Goal: Information Seeking & Learning: Learn about a topic

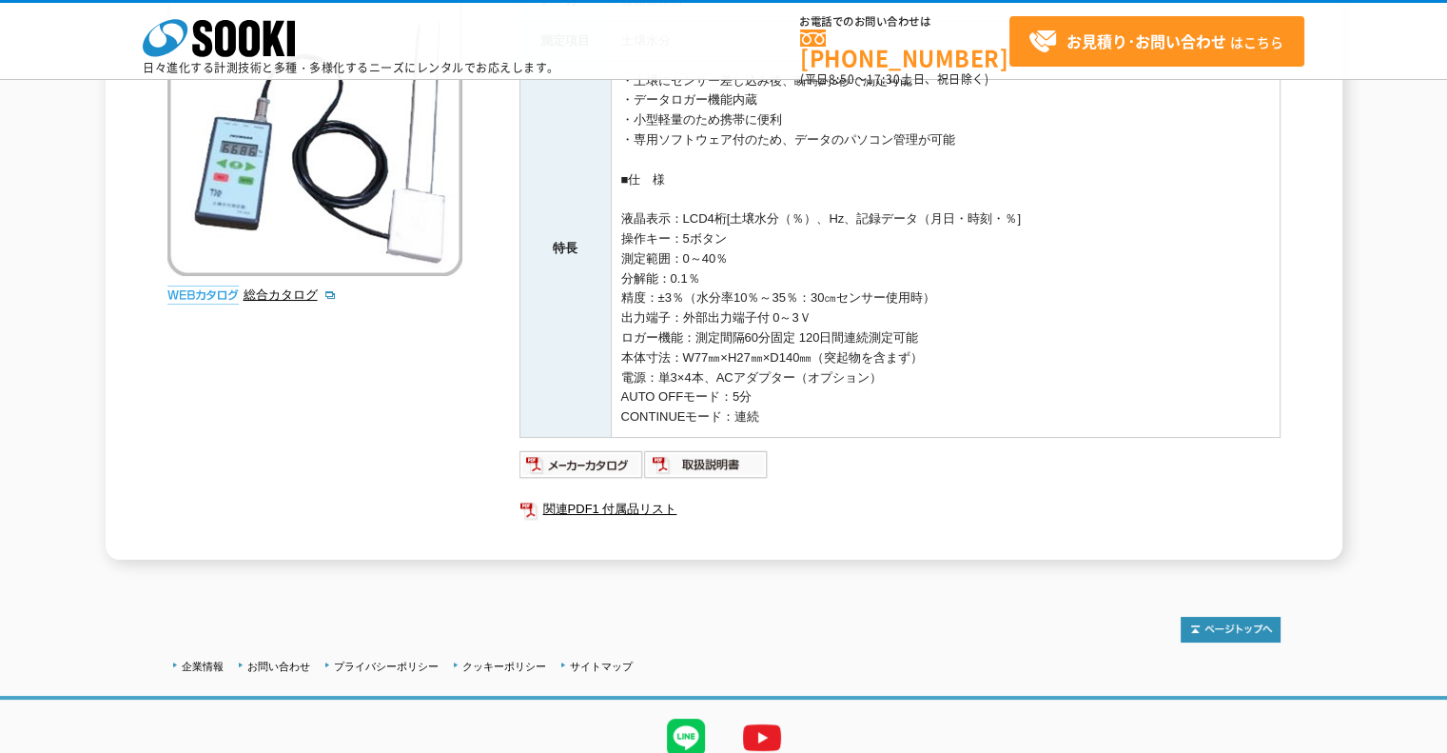
scroll to position [334, 0]
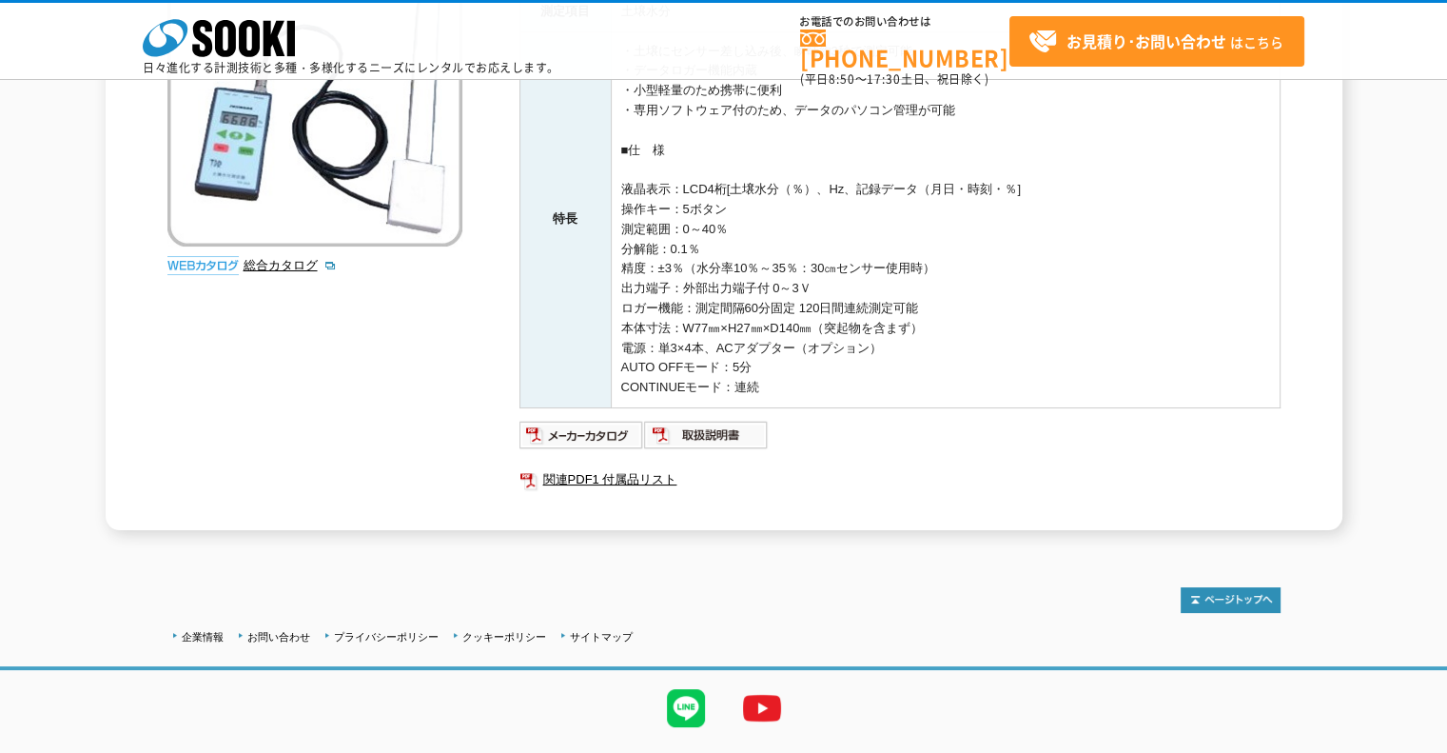
click at [932, 336] on td "・土壌にセンサー差し込み後、瞬時約3秒で測定可能 ・データロガー機能内蔵 ・小型軽量のため携帯に便利 ・専用ソフトウェア付のため、データのパソコン管理が可能 …" at bounding box center [945, 219] width 669 height 376
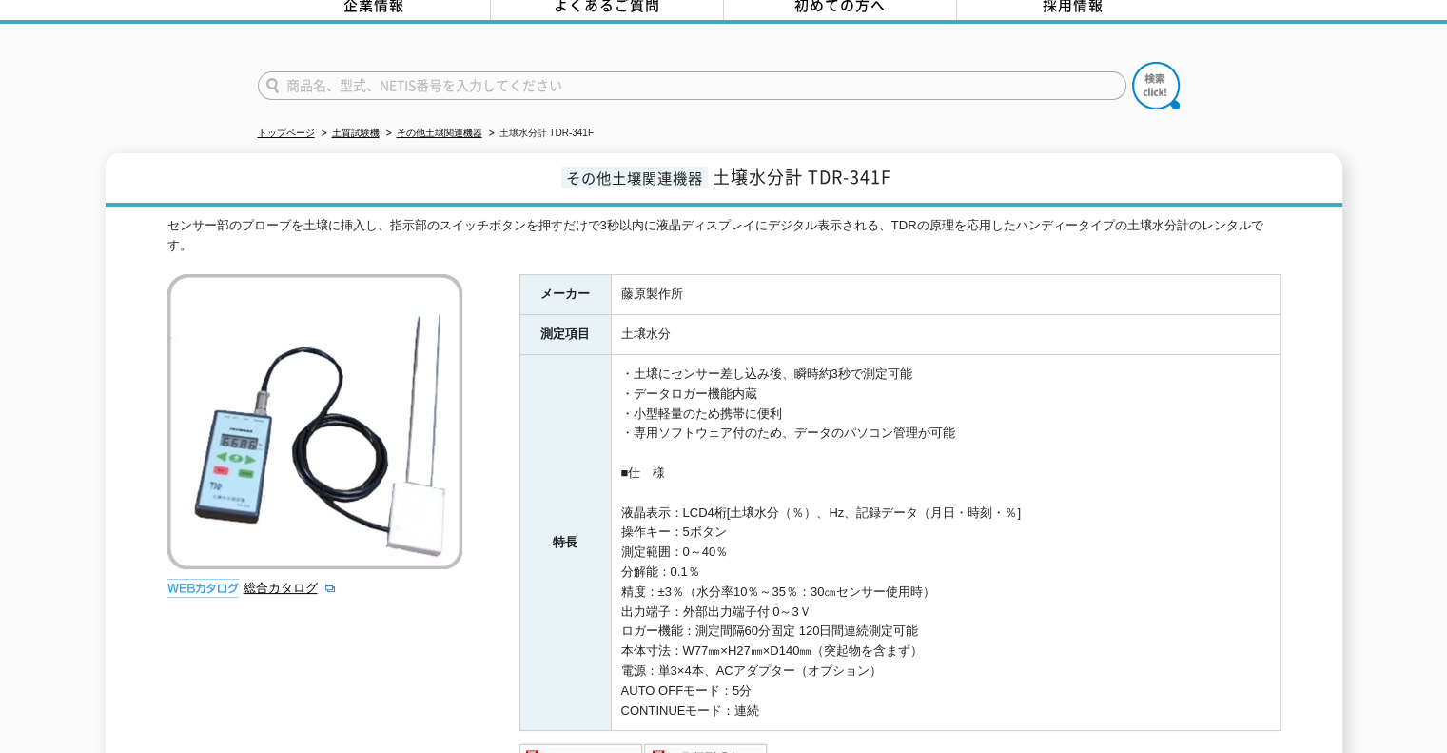
scroll to position [0, 0]
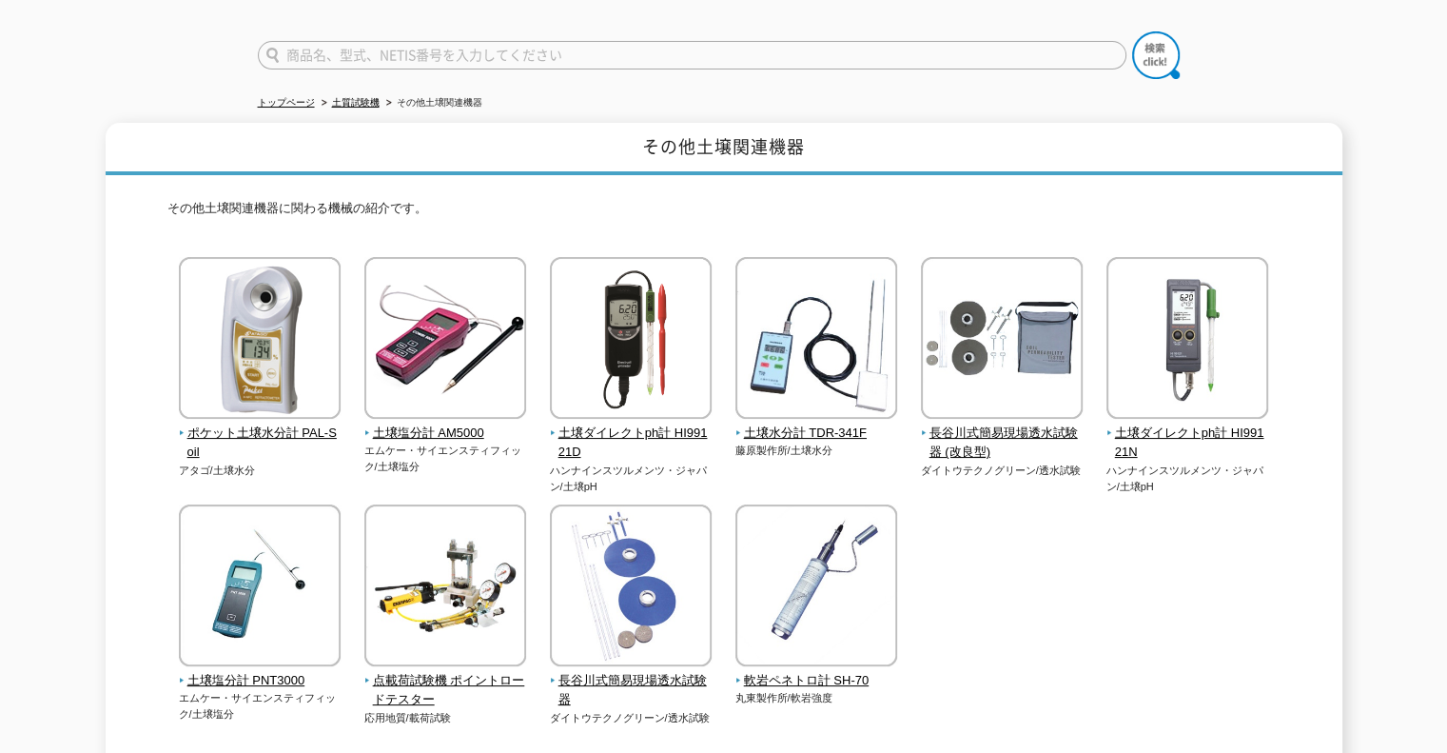
scroll to position [49, 0]
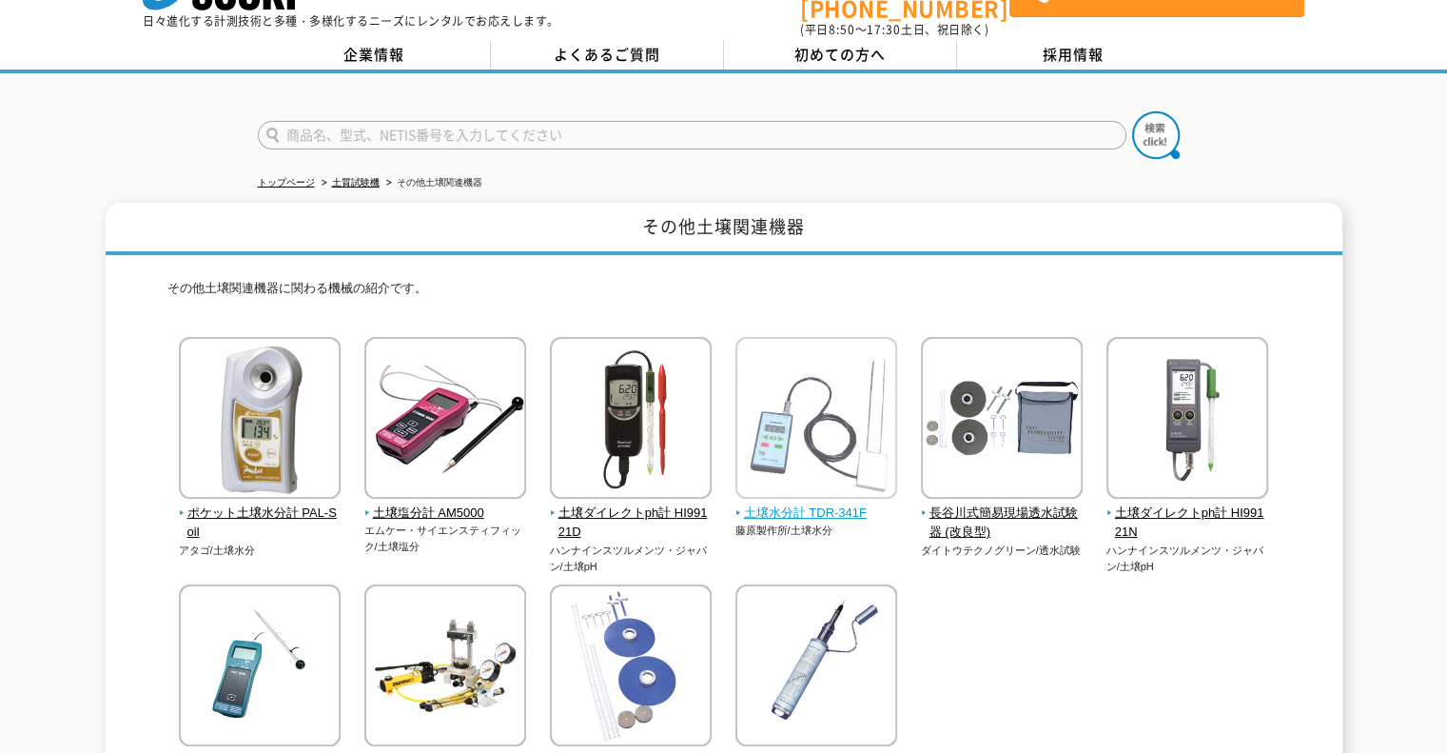
click at [784, 503] on span "土壌水分計 TDR-341F" at bounding box center [816, 513] width 163 height 20
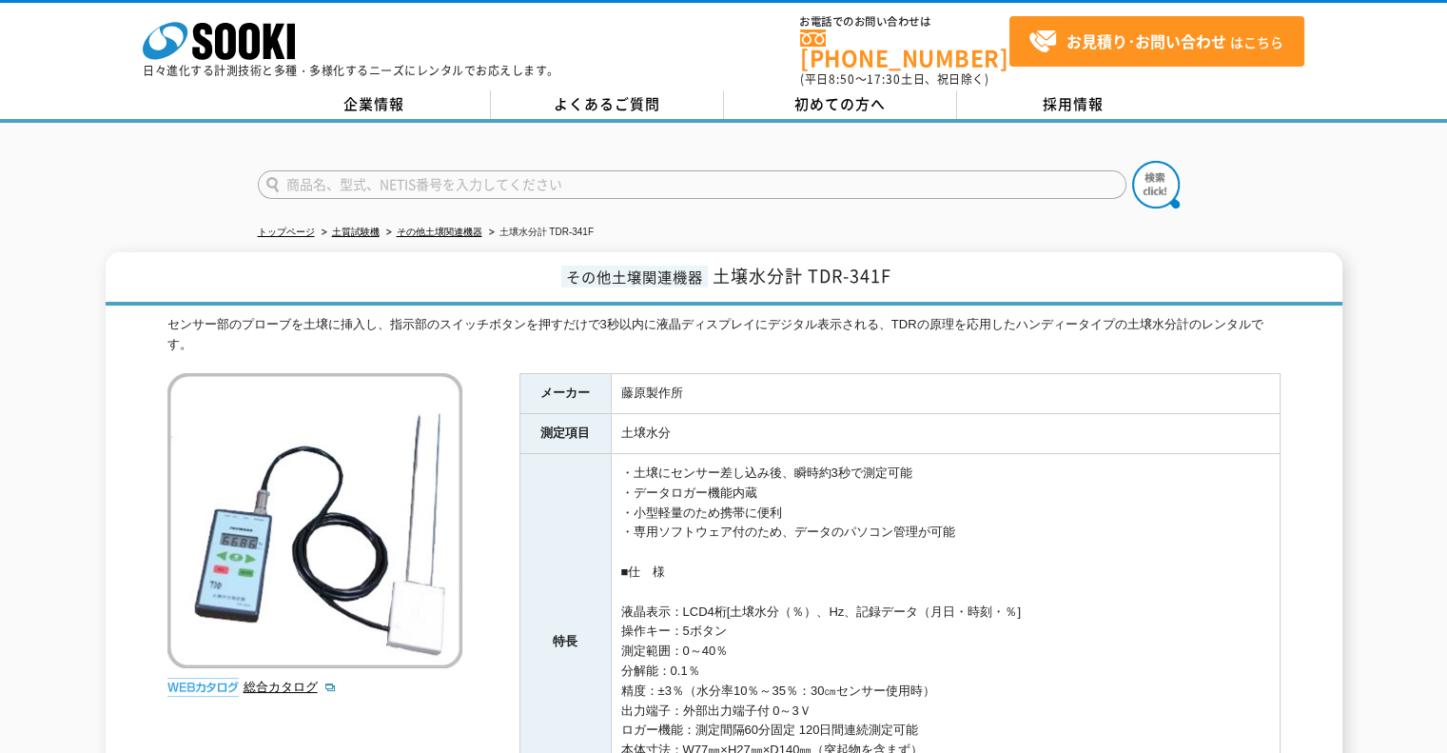
click at [422, 170] on input "text" at bounding box center [692, 184] width 869 height 29
type input "土壌"
click at [1166, 186] on img at bounding box center [1156, 185] width 48 height 48
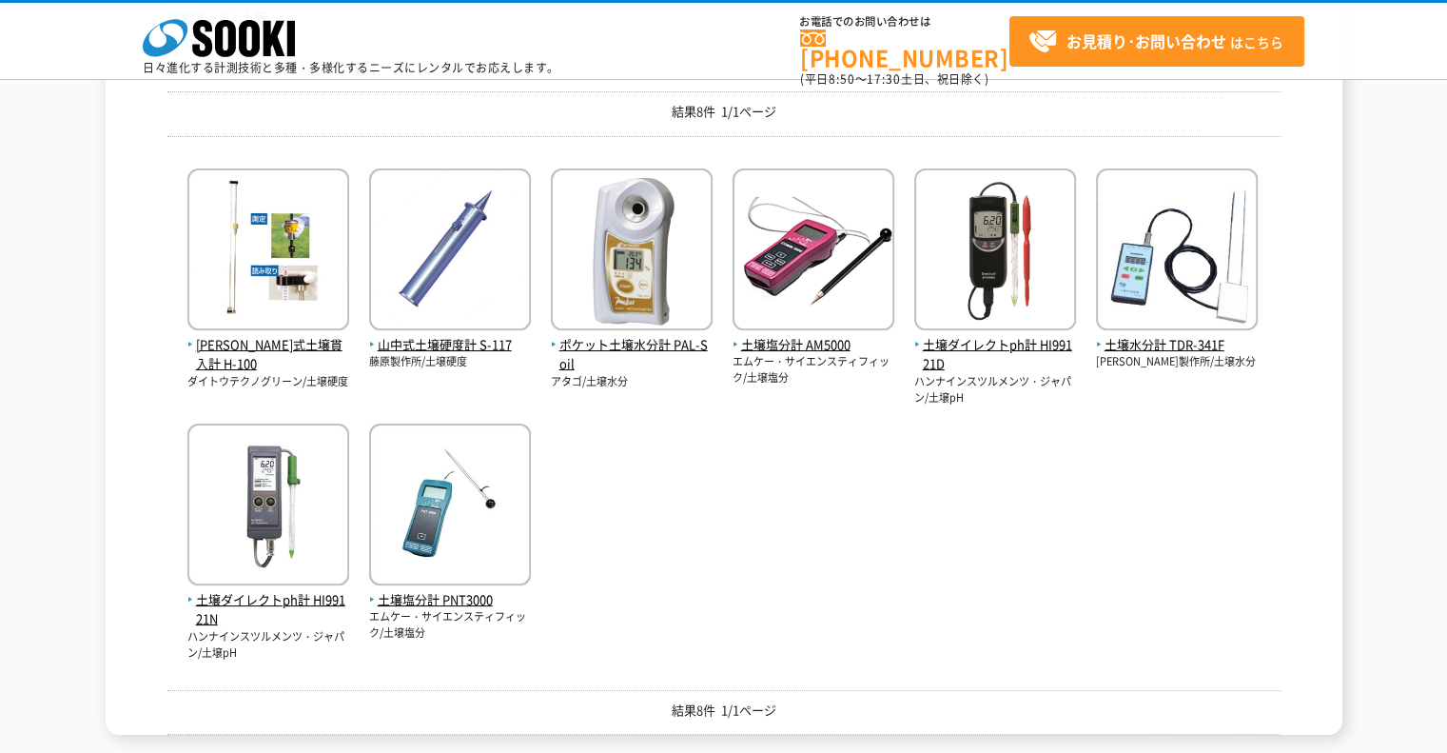
scroll to position [308, 0]
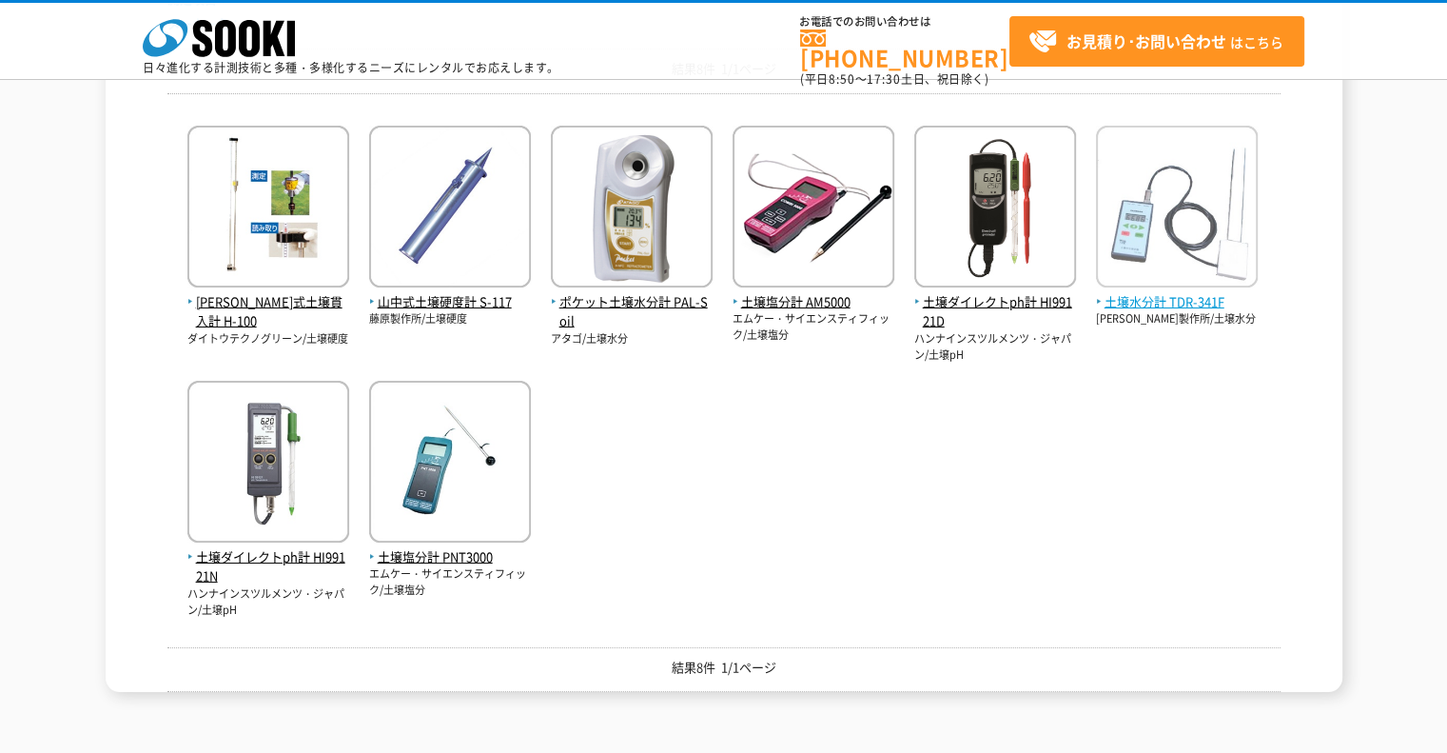
click at [1151, 303] on span "土壌水分計 TDR-341F" at bounding box center [1177, 302] width 162 height 20
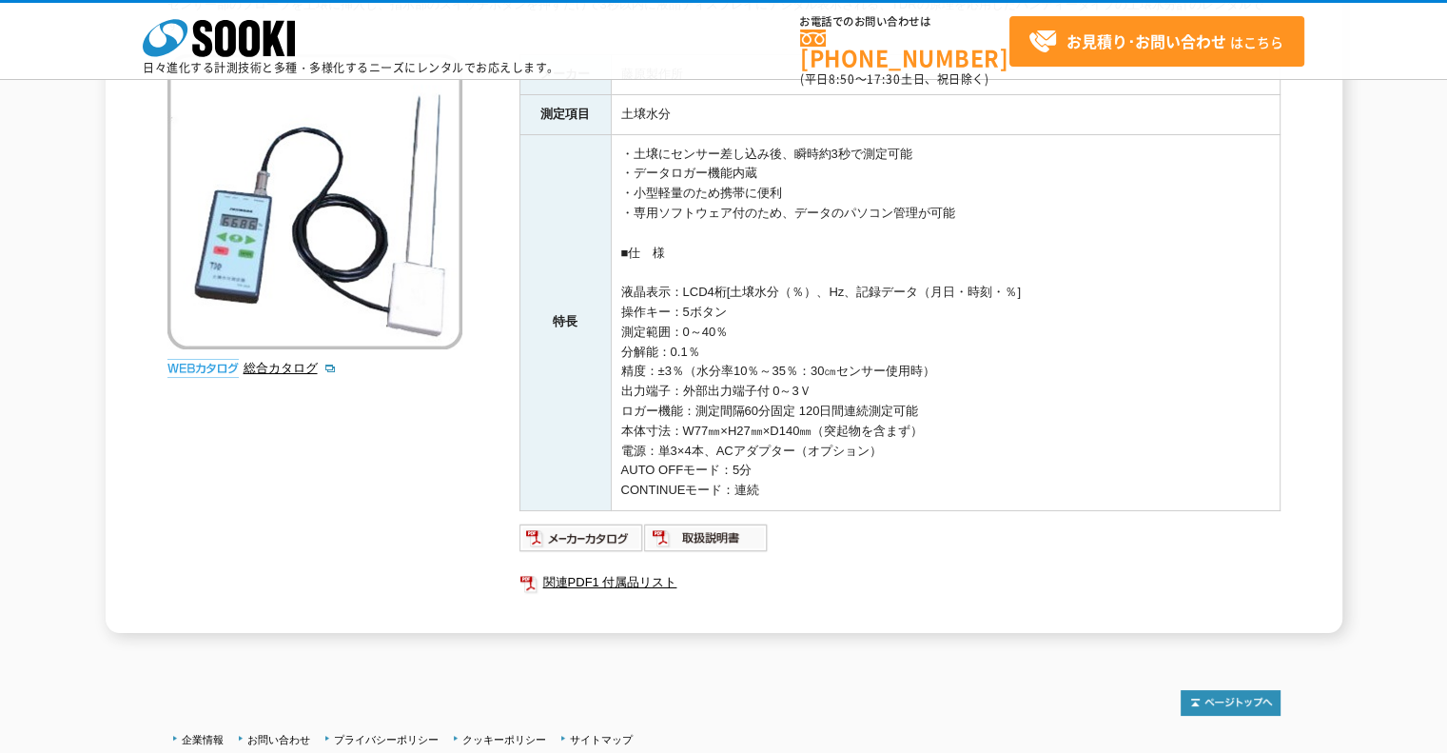
scroll to position [247, 0]
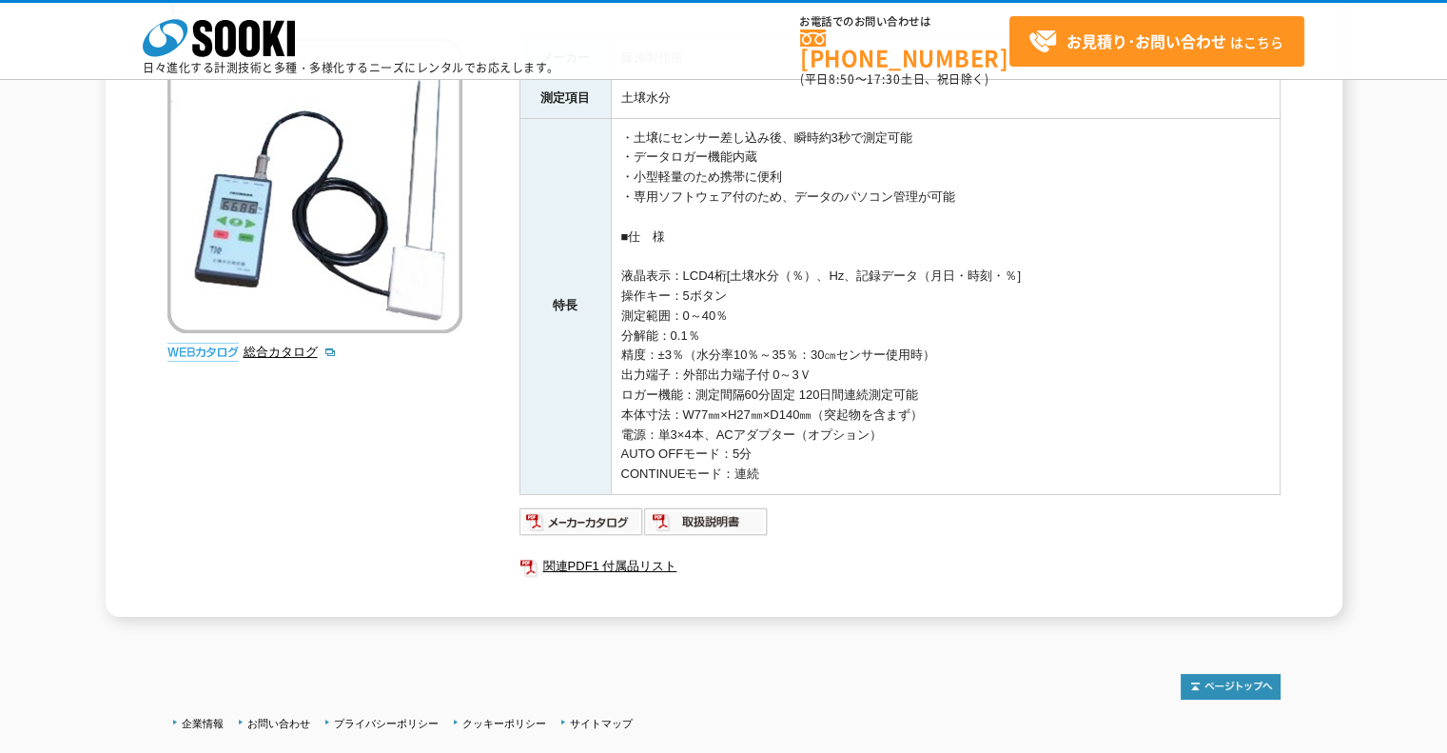
drag, startPoint x: 822, startPoint y: 369, endPoint x: 681, endPoint y: 368, distance: 140.8
click at [681, 368] on td "・土壌にセンサー差し込み後、瞬時約3秒で測定可能 ・データロガー機能内蔵 ・小型軽量のため携帯に便利 ・専用ソフトウェア付のため、データのパソコン管理が可能 …" at bounding box center [945, 306] width 669 height 376
click at [846, 370] on td "・土壌にセンサー差し込み後、瞬時約3秒で測定可能 ・データロガー機能内蔵 ・小型軽量のため携帯に便利 ・専用ソフトウェア付のため、データのパソコン管理が可能 …" at bounding box center [945, 306] width 669 height 376
